Goal: Task Accomplishment & Management: Manage account settings

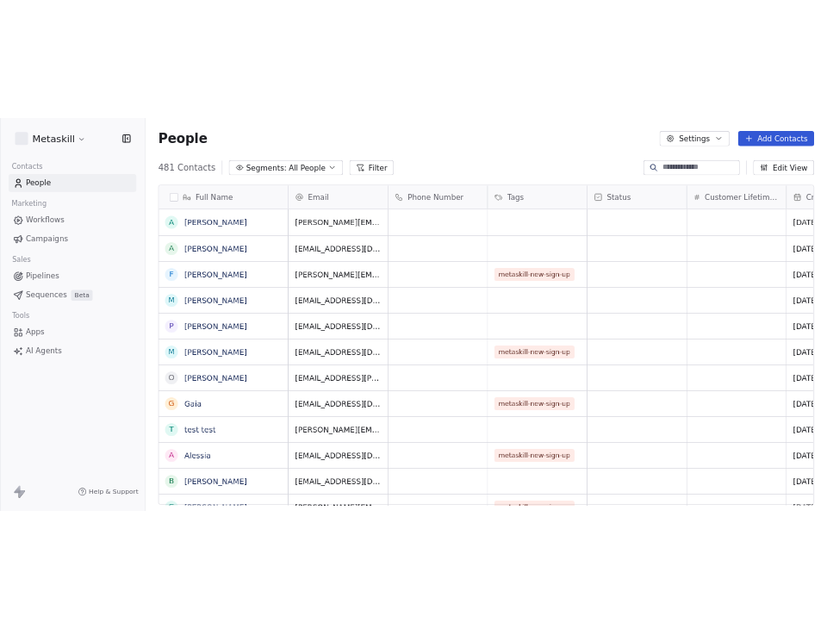
scroll to position [539, 1077]
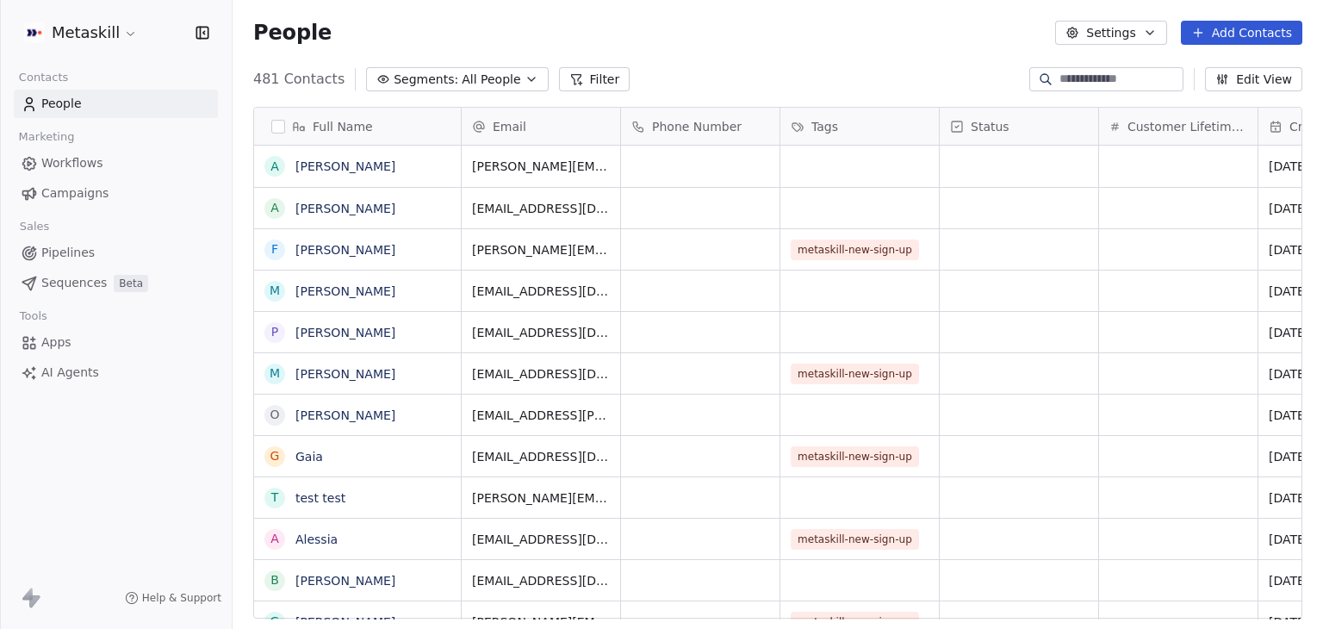
click at [65, 159] on span "Workflows" at bounding box center [72, 163] width 62 height 18
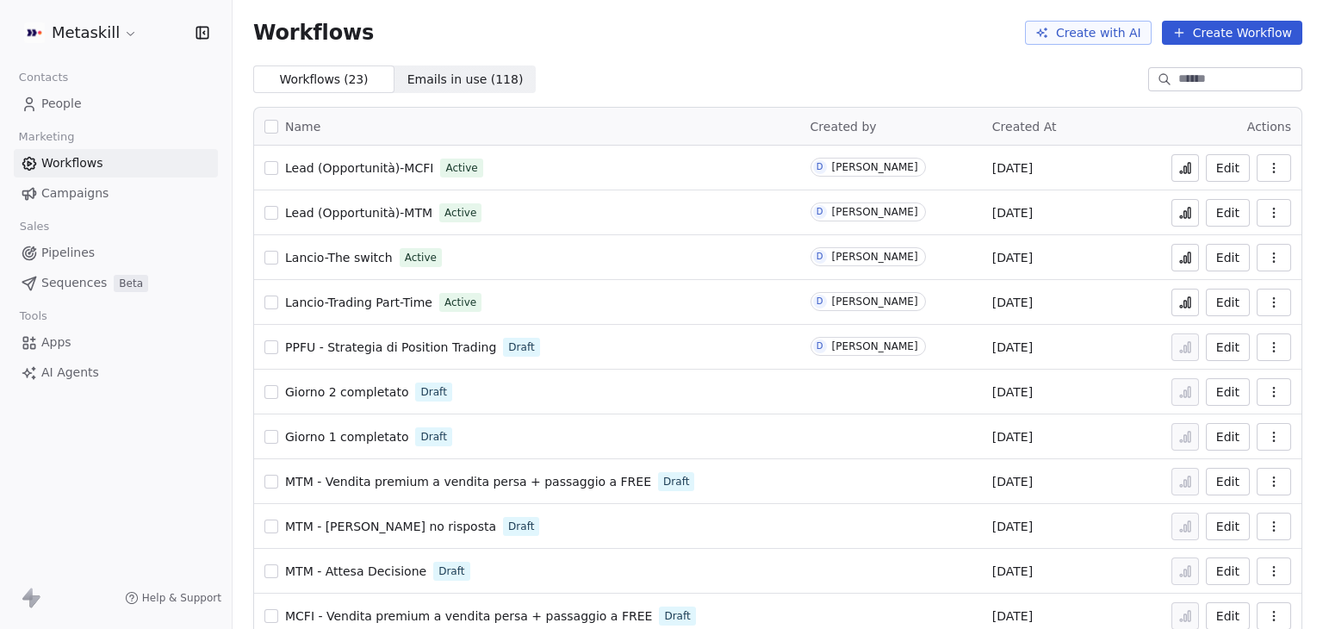
drag, startPoint x: 662, startPoint y: 67, endPoint x: 600, endPoint y: 24, distance: 76.2
click at [600, 24] on div "Workflows Create with AI Create Workflow" at bounding box center [777, 33] width 1049 height 24
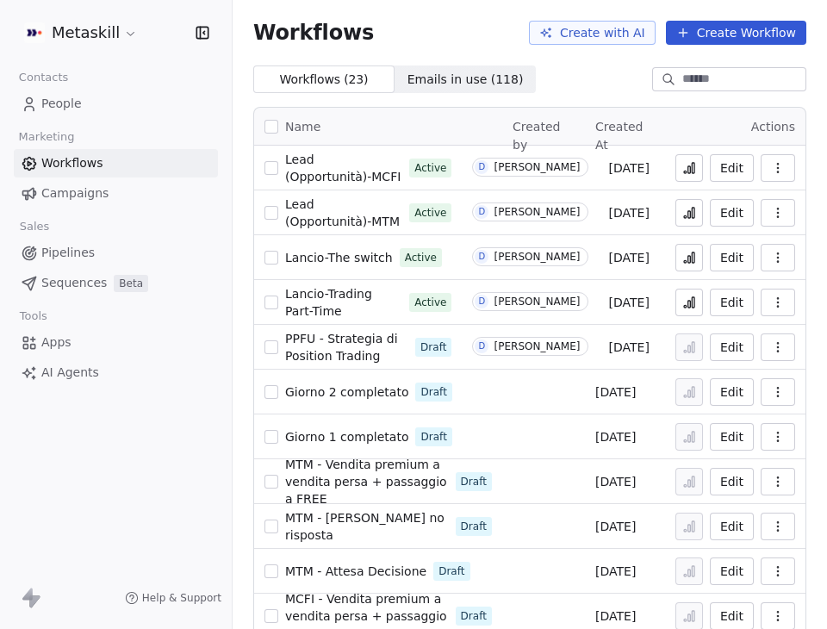
click at [347, 259] on span "Lancio-The switch" at bounding box center [339, 258] width 108 height 14
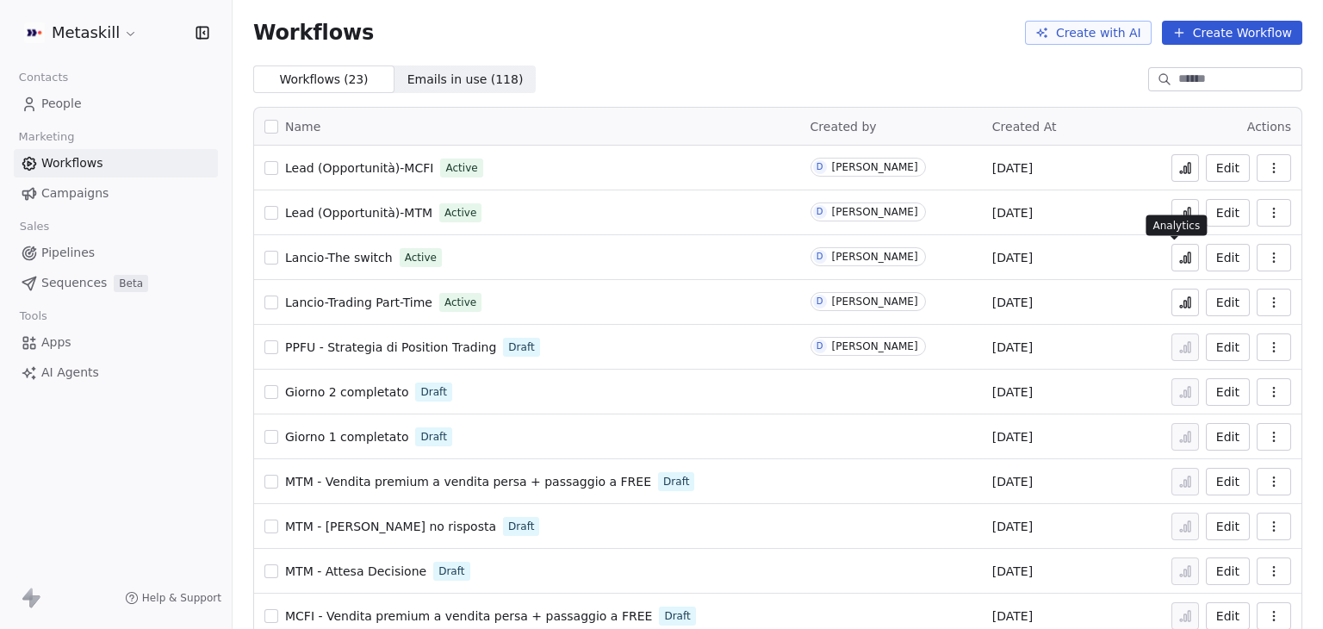
click at [1172, 265] on button at bounding box center [1186, 258] width 28 height 28
click at [1185, 304] on icon at bounding box center [1186, 304] width 3 height 7
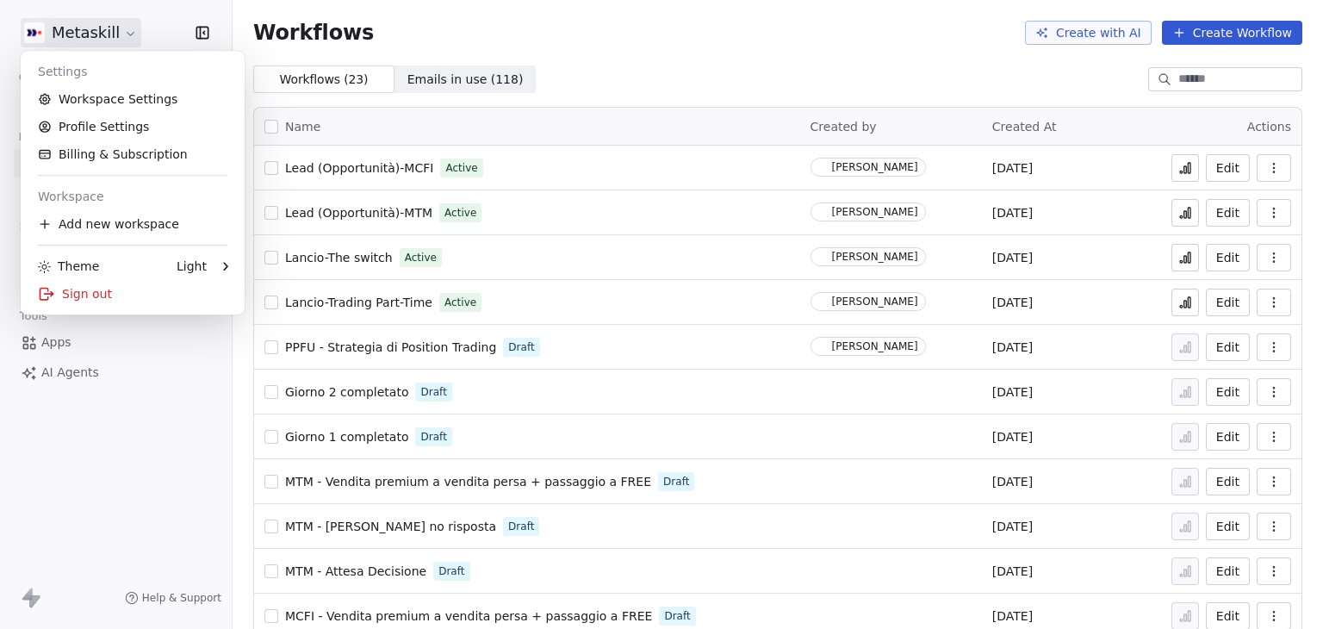
click at [111, 38] on html "Metaskill Contacts People Marketing Workflows Campaigns Sales Pipelines Sequenc…" at bounding box center [661, 314] width 1323 height 629
click at [90, 304] on div "Sign out" at bounding box center [133, 294] width 210 height 28
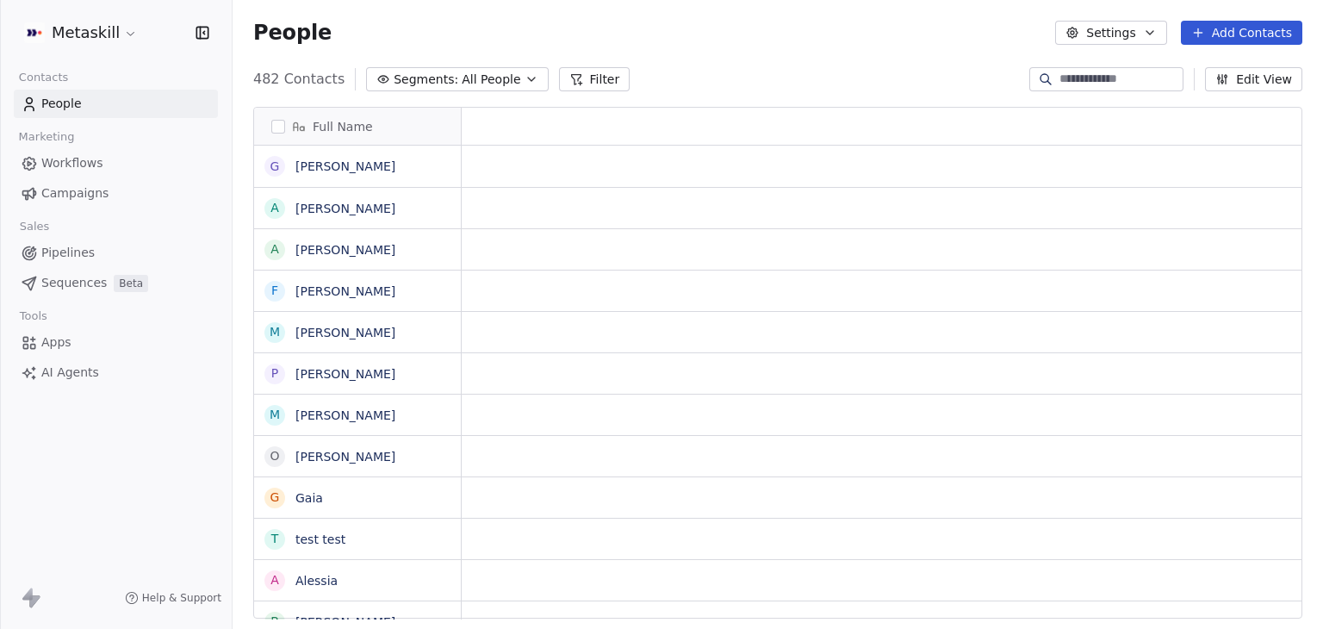
scroll to position [14, 14]
